Goal: Navigation & Orientation: Find specific page/section

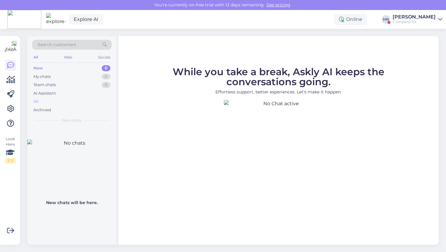
click at [35, 101] on div "All" at bounding box center [35, 101] width 5 height 6
click at [41, 93] on div "AI Assistant" at bounding box center [44, 93] width 22 height 6
click at [45, 86] on div "Team chats" at bounding box center [44, 85] width 22 height 6
click at [398, 15] on div "[PERSON_NAME]" at bounding box center [413, 17] width 43 height 5
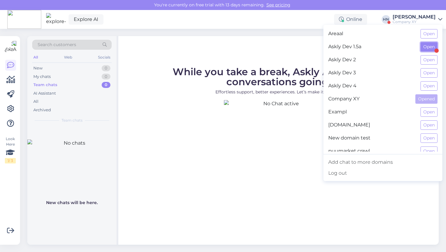
click at [429, 43] on button "Open" at bounding box center [428, 46] width 17 height 9
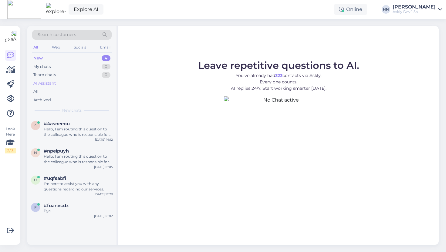
click at [78, 85] on div "AI Assistant" at bounding box center [71, 83] width 79 height 8
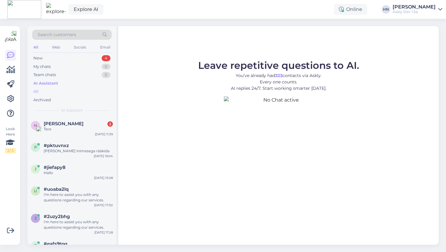
click at [73, 90] on div "All" at bounding box center [71, 91] width 79 height 8
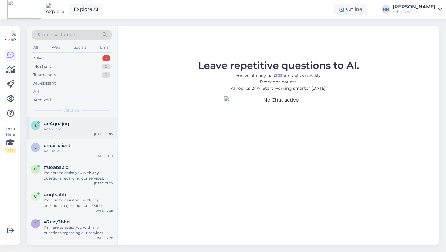
click at [79, 134] on div "e #e4gnajoq Response [DATE] 15:05" at bounding box center [71, 128] width 89 height 22
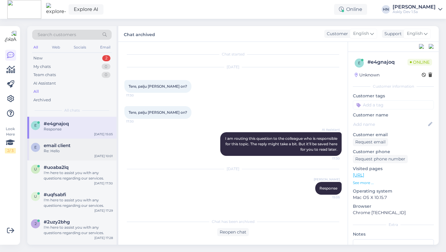
click at [72, 156] on div "e email client Re: Hello [DATE] 10:01" at bounding box center [71, 149] width 89 height 22
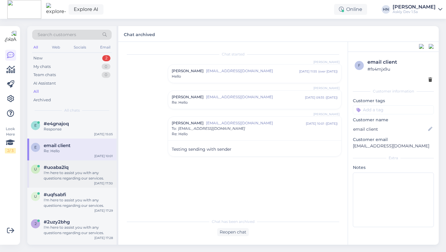
click at [68, 177] on div "I'm here to assist you with any questions regarding our services." at bounding box center [78, 175] width 69 height 11
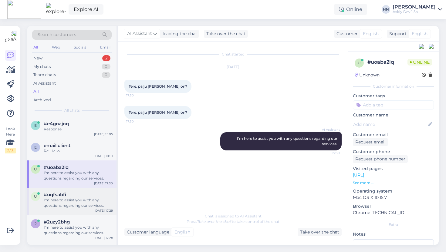
click at [64, 200] on div "I'm here to assist you with any questions regarding our services." at bounding box center [78, 202] width 69 height 11
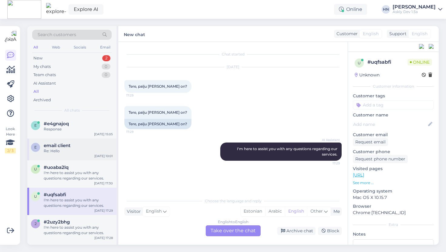
click at [70, 144] on span "email client" at bounding box center [57, 145] width 27 height 5
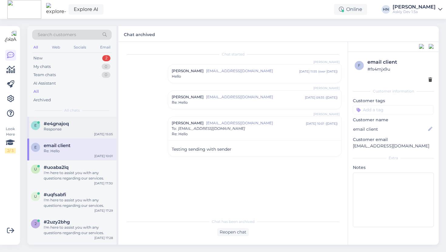
click at [70, 127] on div "Response" at bounding box center [78, 128] width 69 height 5
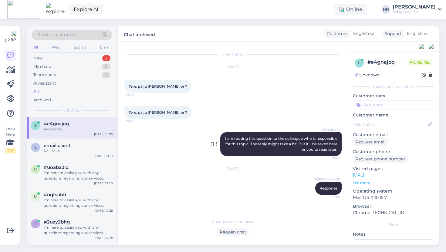
click at [218, 144] on div at bounding box center [217, 144] width 5 height 24
click at [217, 143] on button at bounding box center [217, 143] width 4 height 5
click at [286, 18] on div "Explore AI Online [PERSON_NAME] Askly Dev 1.5a" at bounding box center [223, 9] width 446 height 19
click at [195, 16] on div "Explore AI Online [PERSON_NAME] Askly Dev 1.5a" at bounding box center [223, 9] width 446 height 19
click at [70, 8] on link "Explore AI" at bounding box center [85, 9] width 35 height 10
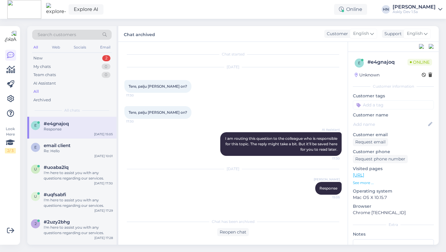
click at [159, 14] on div "Explore AI Online [PERSON_NAME] Askly Dev 1.5a" at bounding box center [223, 9] width 446 height 19
click at [98, 9] on div "Explore AI Online [PERSON_NAME] Askly Dev 1.5a" at bounding box center [223, 9] width 446 height 19
click at [131, 6] on div "Explore AI Online [PERSON_NAME] Askly Dev 1.5a" at bounding box center [223, 9] width 446 height 19
click at [53, 12] on img at bounding box center [56, 9] width 20 height 13
click at [6, 104] on div at bounding box center [10, 84] width 11 height 69
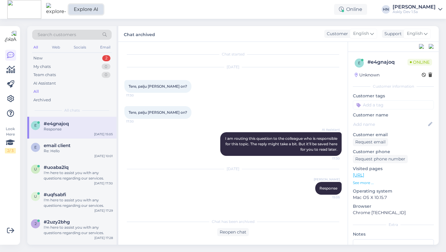
click at [75, 8] on link "Explore AI" at bounding box center [85, 9] width 35 height 10
